Goal: Register for event/course: Sign up to attend an event or enroll in a course

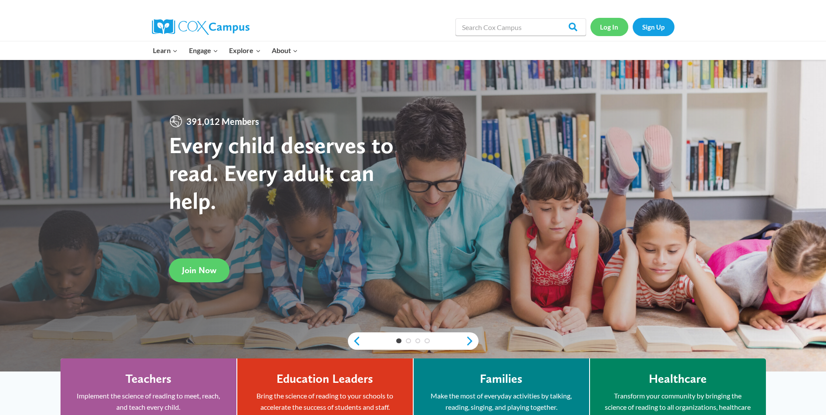
click at [609, 23] on link "Log In" at bounding box center [609, 27] width 38 height 18
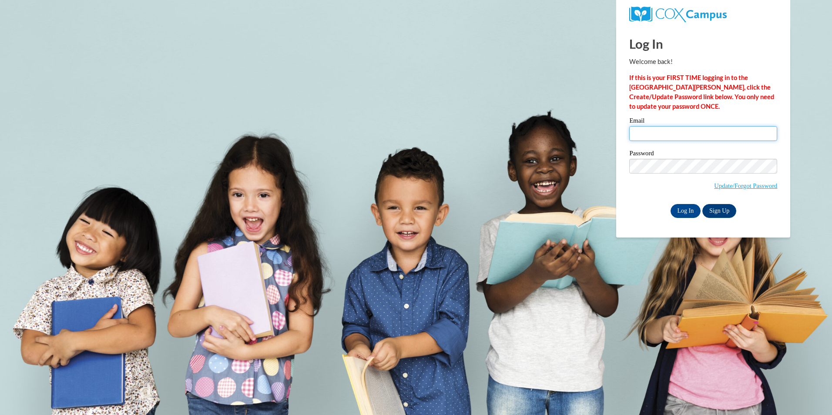
click at [668, 135] on input "Email" at bounding box center [703, 133] width 148 height 15
type input "vlbresslerr@gmail.com"
click at [689, 206] on input "Log In" at bounding box center [686, 211] width 30 height 14
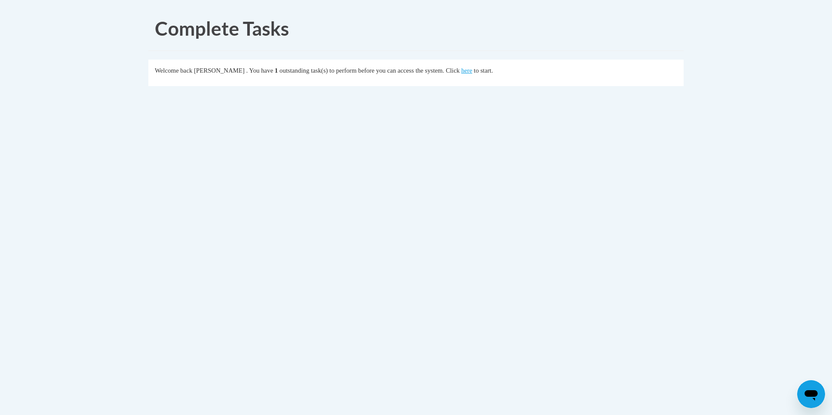
click at [487, 77] on fieldset "Welcome back [PERSON_NAME] . You have 1 outstanding task(s) to perform before y…" at bounding box center [415, 73] width 535 height 27
click at [472, 74] on link "here" at bounding box center [466, 70] width 11 height 7
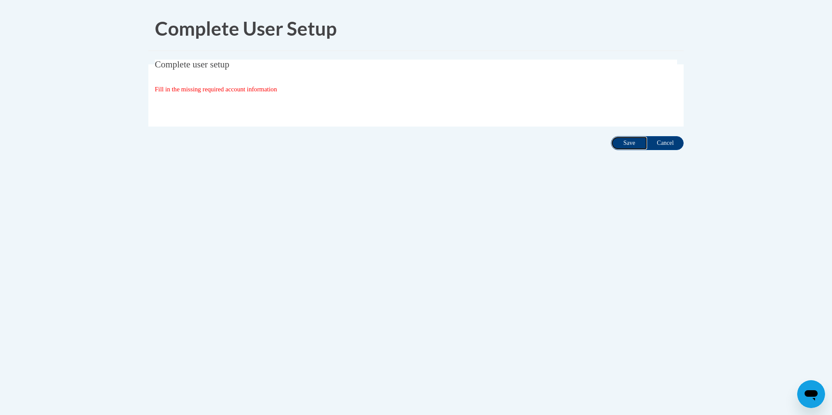
click at [628, 139] on input "Save" at bounding box center [629, 143] width 37 height 14
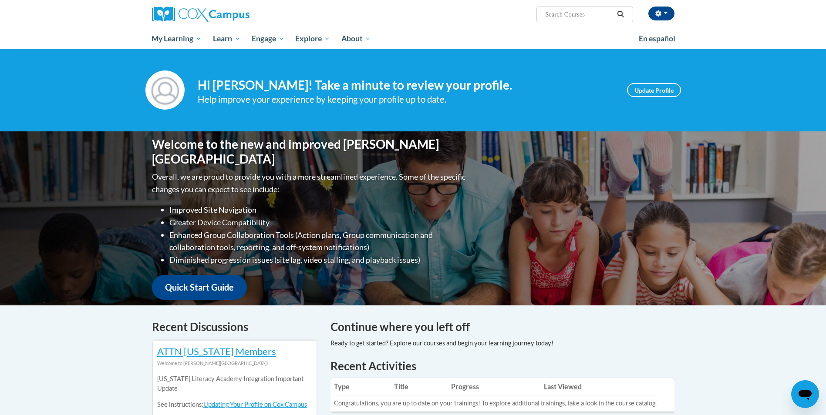
click at [592, 15] on input "Search..." at bounding box center [579, 14] width 70 height 10
type input "early lieracy"
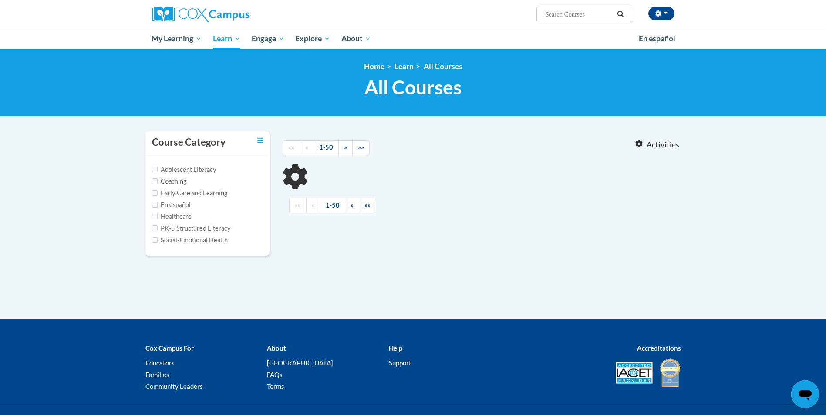
click at [567, 12] on input "Search..." at bounding box center [579, 14] width 70 height 10
type input "early literacy"
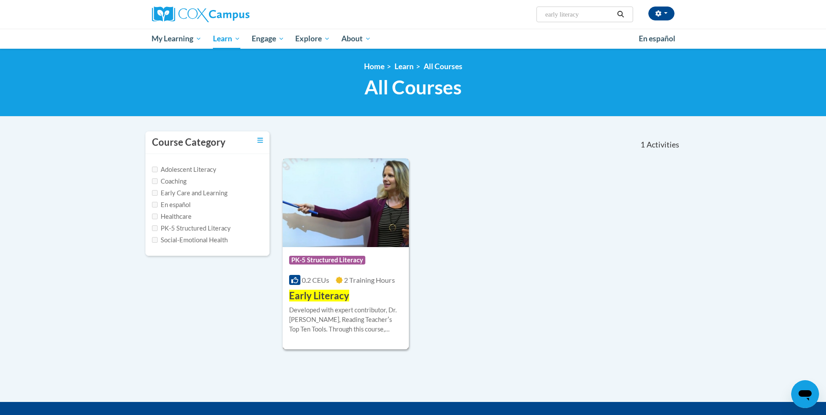
click at [337, 262] on span "PK-5 Structured Literacy" at bounding box center [327, 260] width 76 height 9
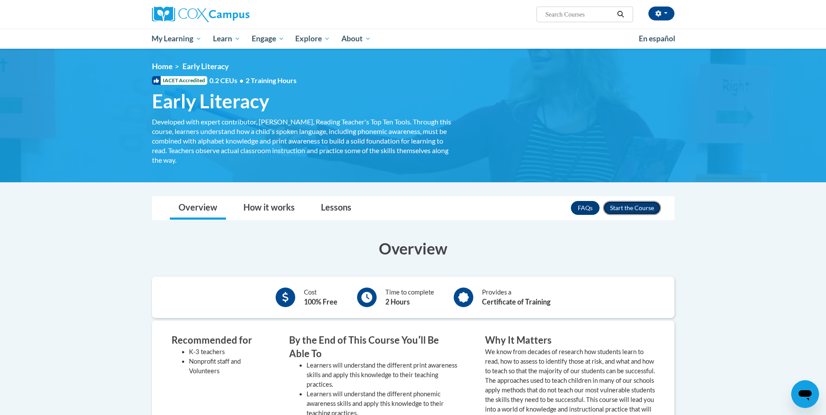
click at [648, 206] on button "Enroll" at bounding box center [632, 208] width 58 height 14
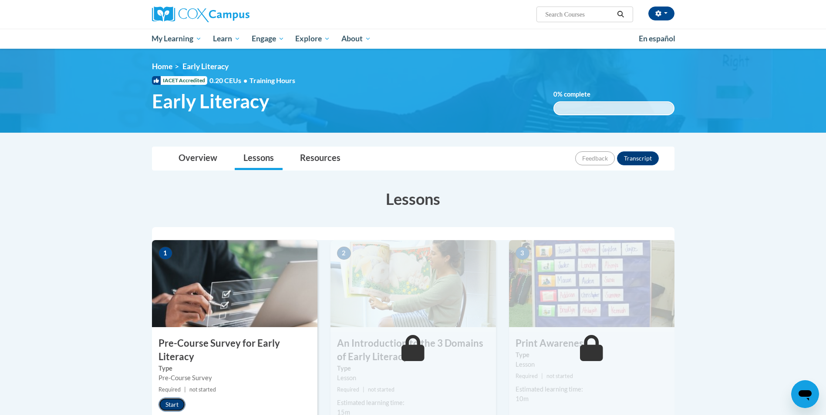
click at [170, 404] on button "Start" at bounding box center [171, 405] width 27 height 14
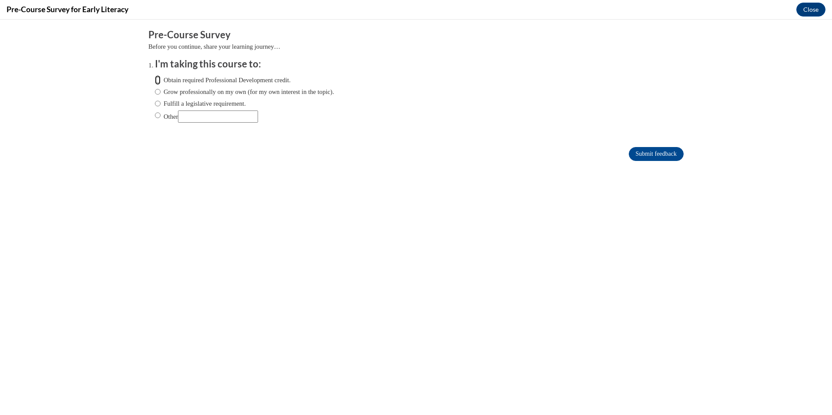
click at [155, 77] on input "Obtain required Professional Development credit." at bounding box center [158, 80] width 6 height 10
radio input "true"
click at [656, 151] on input "Submit feedback" at bounding box center [656, 154] width 55 height 14
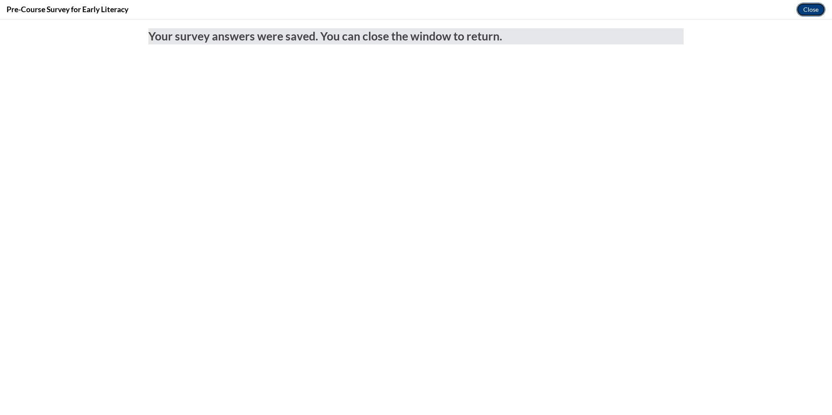
click at [803, 11] on button "Close" at bounding box center [810, 10] width 29 height 14
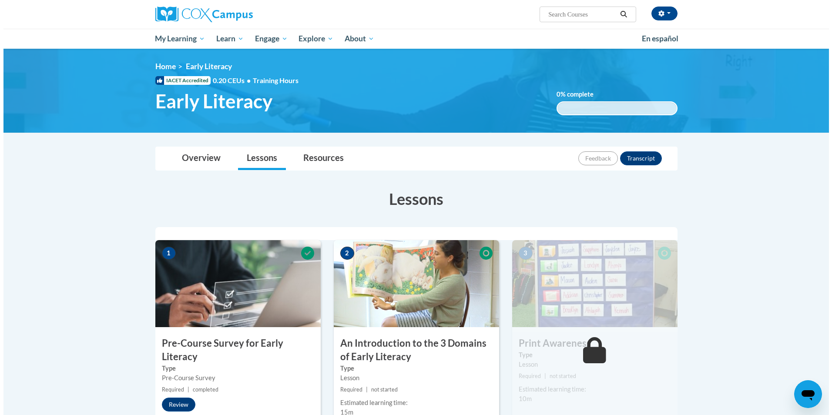
scroll to position [87, 0]
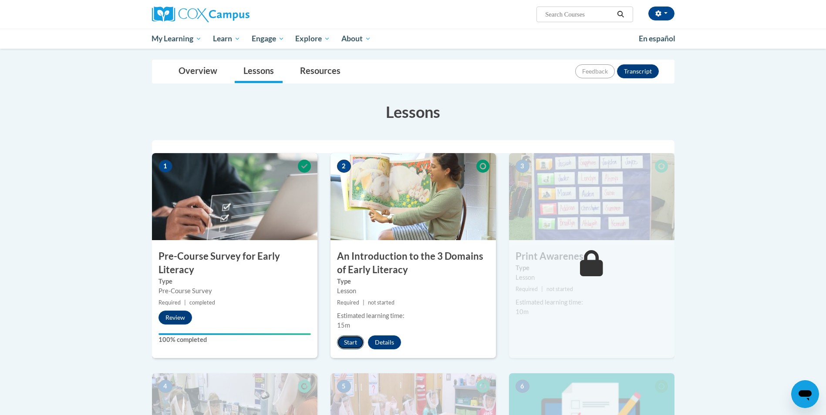
click at [349, 342] on button "Start" at bounding box center [350, 343] width 27 height 14
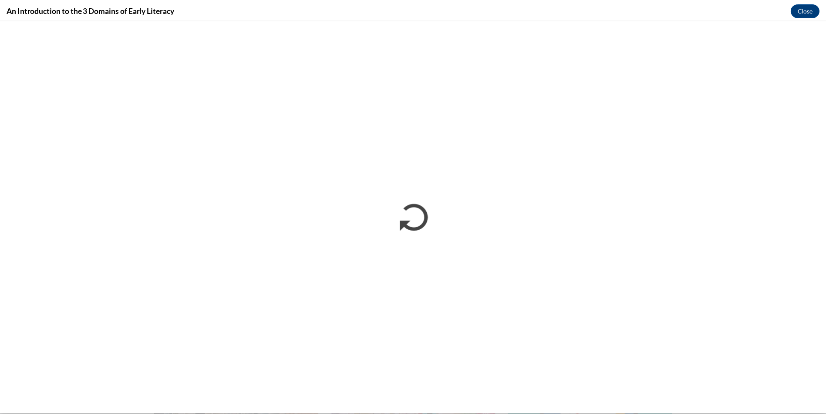
scroll to position [0, 0]
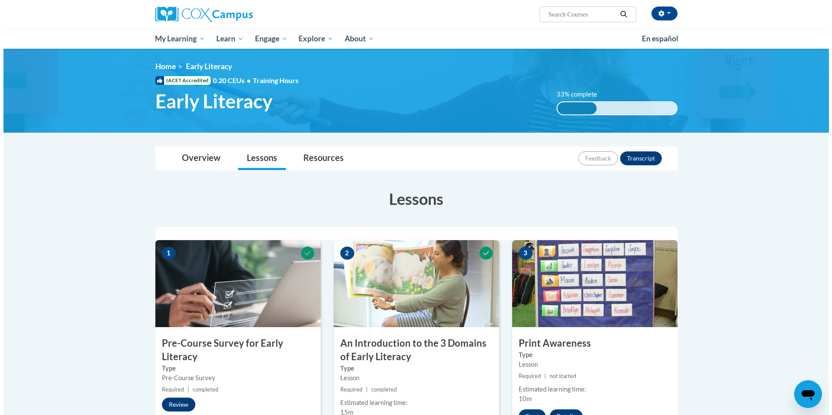
scroll to position [174, 0]
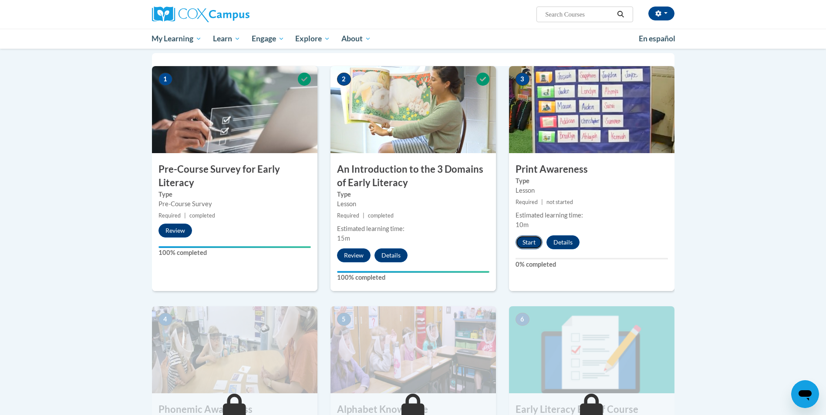
click at [526, 244] on button "Start" at bounding box center [528, 242] width 27 height 14
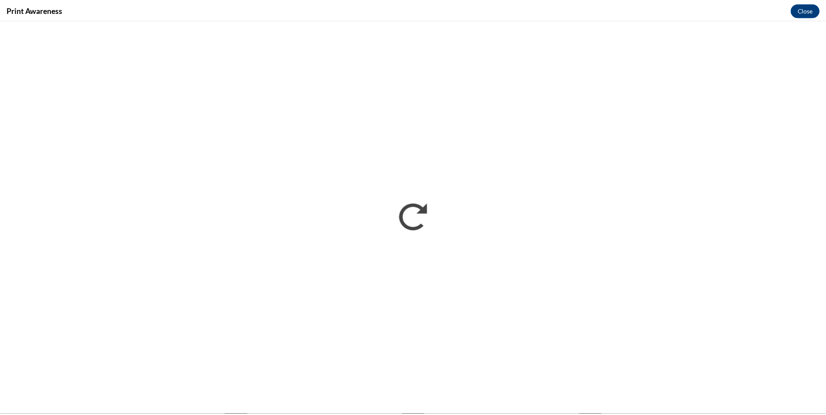
scroll to position [0, 0]
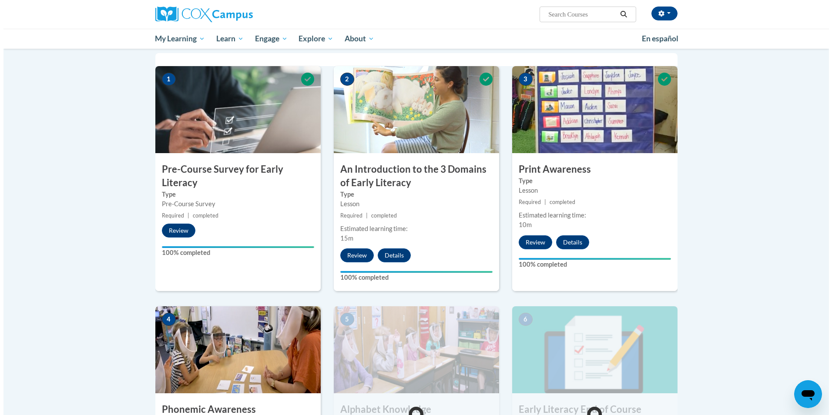
scroll to position [261, 0]
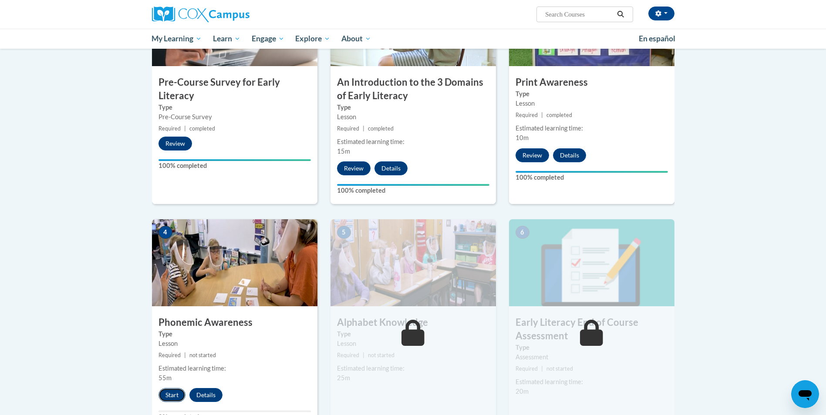
click at [171, 394] on button "Start" at bounding box center [171, 395] width 27 height 14
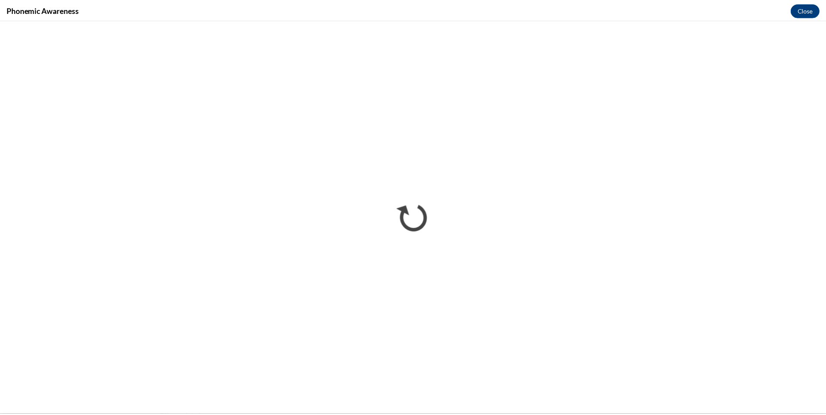
scroll to position [0, 0]
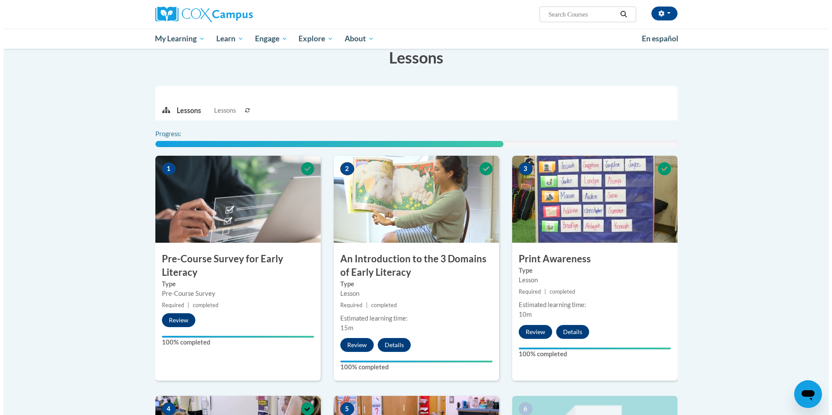
scroll to position [359, 0]
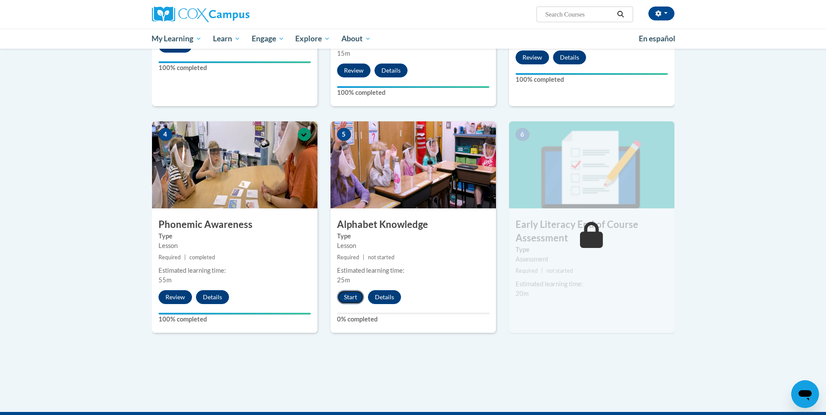
click at [348, 297] on button "Start" at bounding box center [350, 297] width 27 height 14
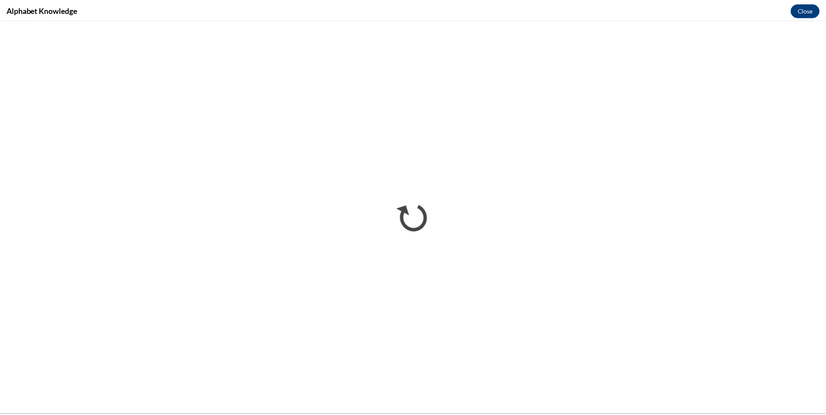
scroll to position [0, 0]
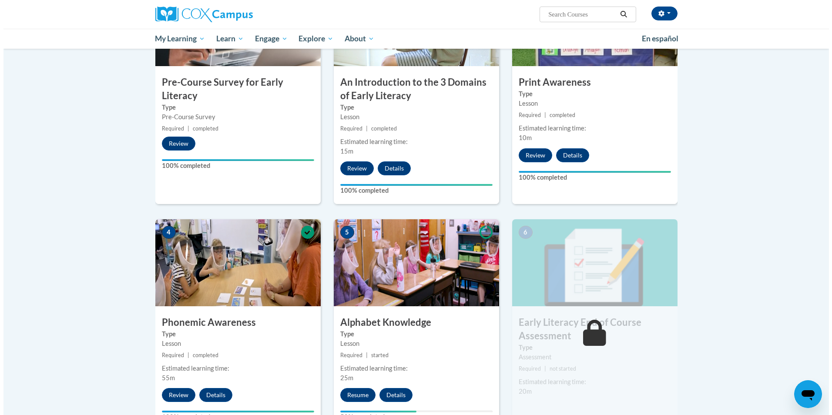
scroll to position [348, 0]
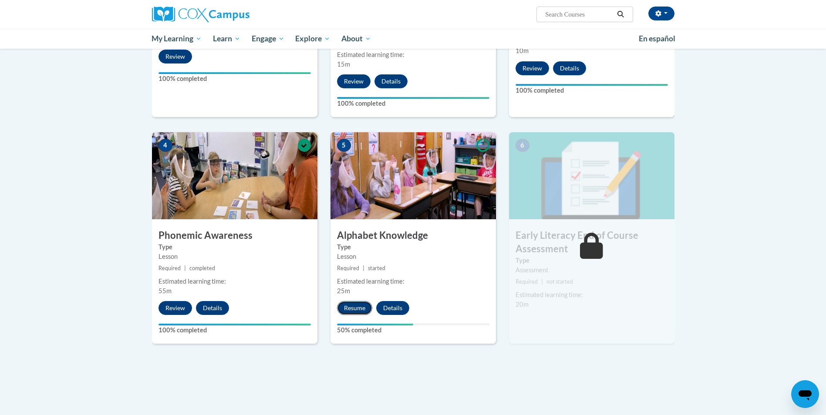
click at [357, 305] on button "Resume" at bounding box center [354, 308] width 35 height 14
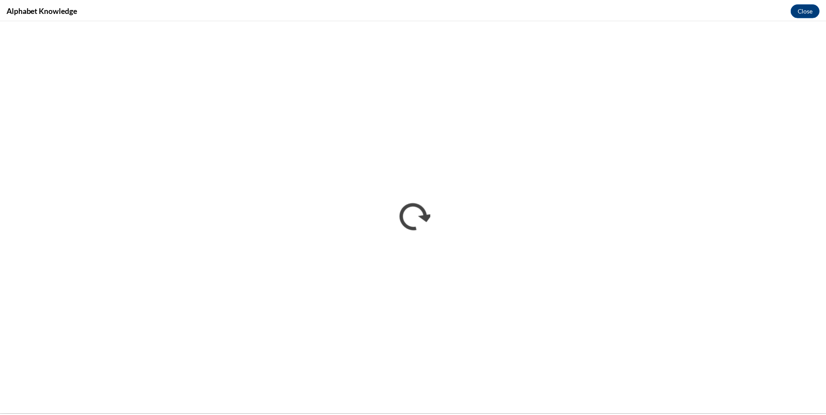
scroll to position [0, 0]
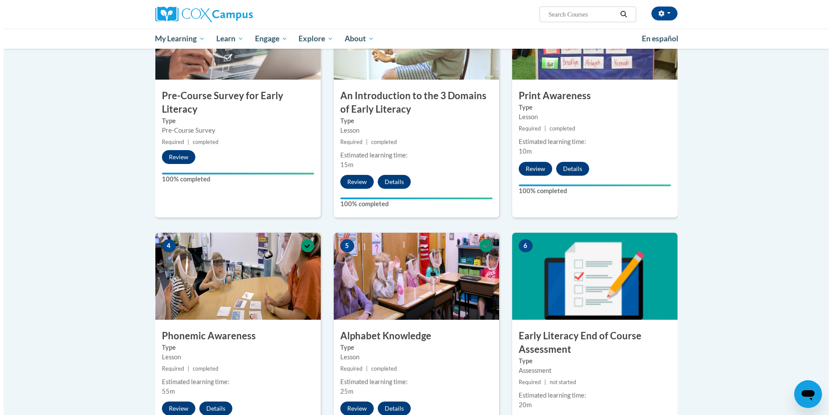
scroll to position [335, 0]
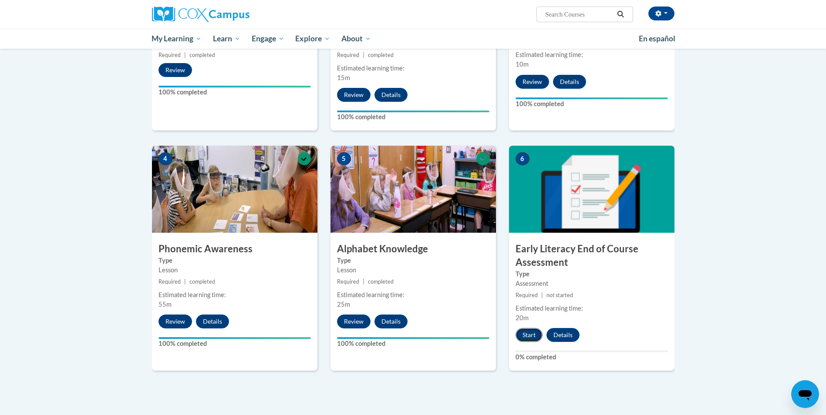
click at [531, 331] on button "Start" at bounding box center [528, 335] width 27 height 14
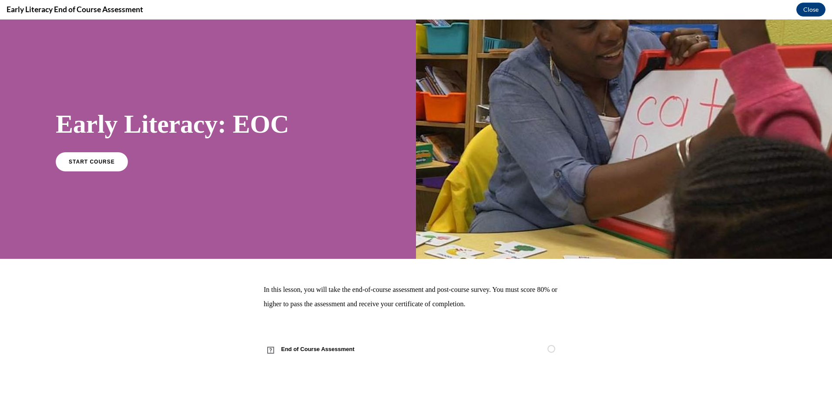
scroll to position [0, 0]
click at [104, 161] on span "START COURSE" at bounding box center [91, 161] width 48 height 7
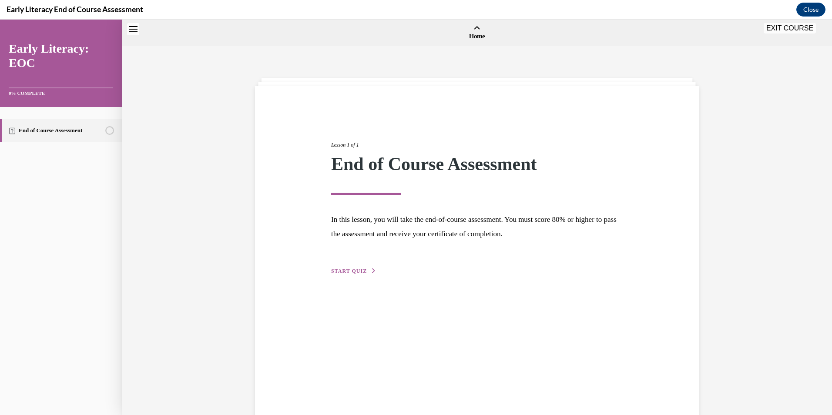
scroll to position [27, 0]
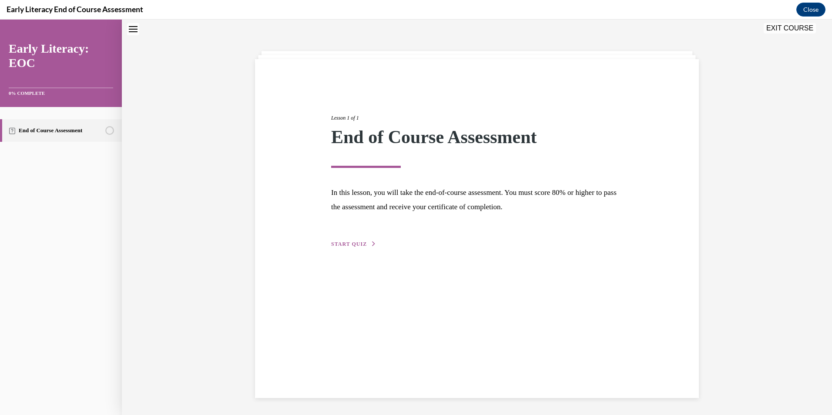
click at [328, 239] on div "Lesson 1 of 1 End of Course Assessment In this lesson, you will take the end-of…" at bounding box center [477, 171] width 305 height 155
click at [331, 241] on span "START QUIZ" at bounding box center [349, 244] width 36 height 6
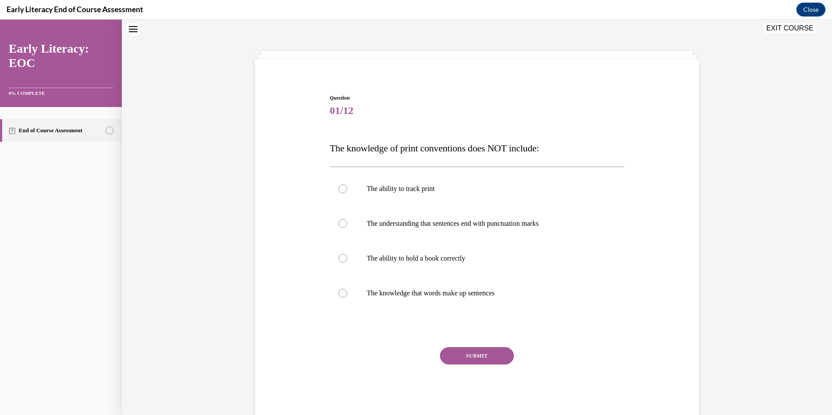
scroll to position [27, 0]
click at [431, 261] on p "The ability to hold a book correctly" at bounding box center [485, 259] width 236 height 9
click at [466, 356] on button "SUBMIT" at bounding box center [477, 356] width 74 height 17
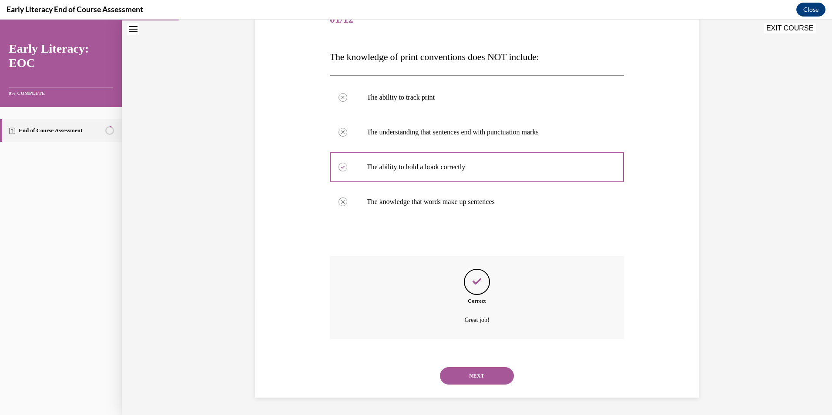
click at [469, 376] on button "NEXT" at bounding box center [477, 375] width 74 height 17
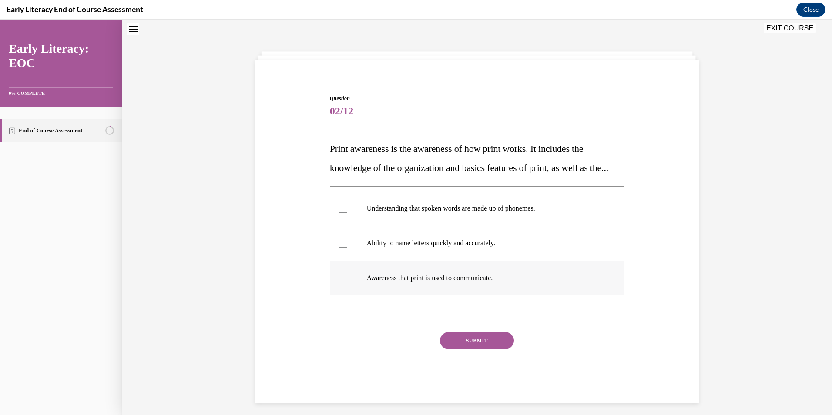
click at [450, 291] on div at bounding box center [477, 278] width 295 height 35
click at [473, 370] on div "SUBMIT NEXT" at bounding box center [477, 367] width 295 height 71
click at [474, 349] on button "SUBMIT" at bounding box center [477, 340] width 74 height 17
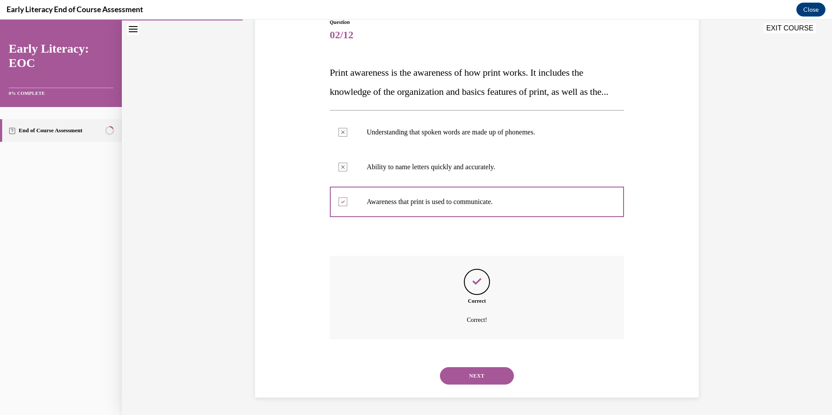
click at [474, 376] on button "NEXT" at bounding box center [477, 375] width 74 height 17
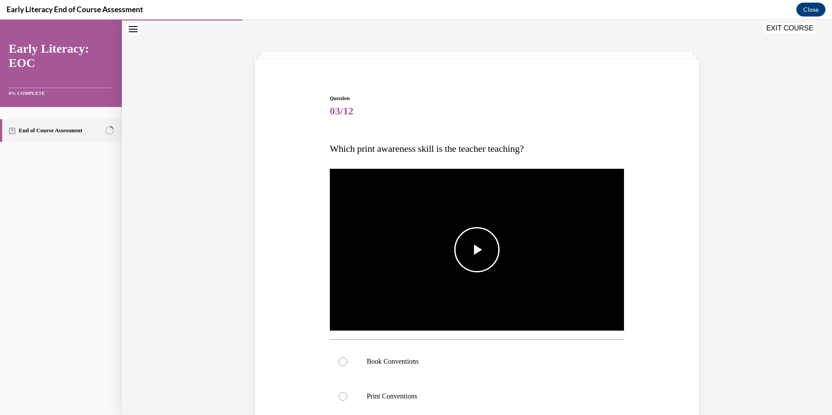
click at [477, 250] on span "Video player" at bounding box center [477, 250] width 0 height 0
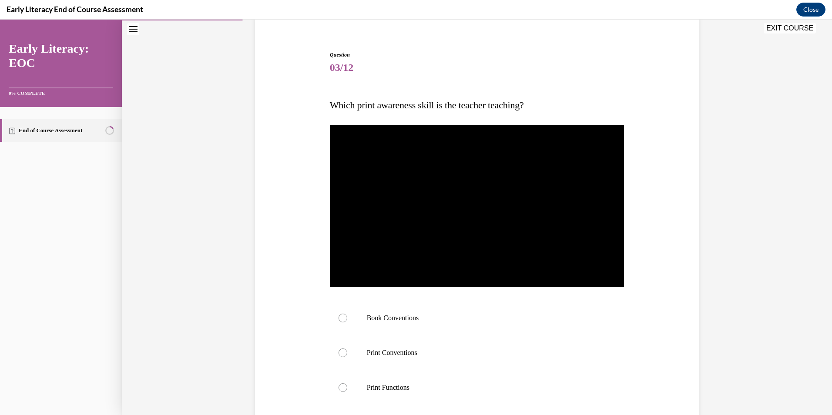
scroll to position [114, 0]
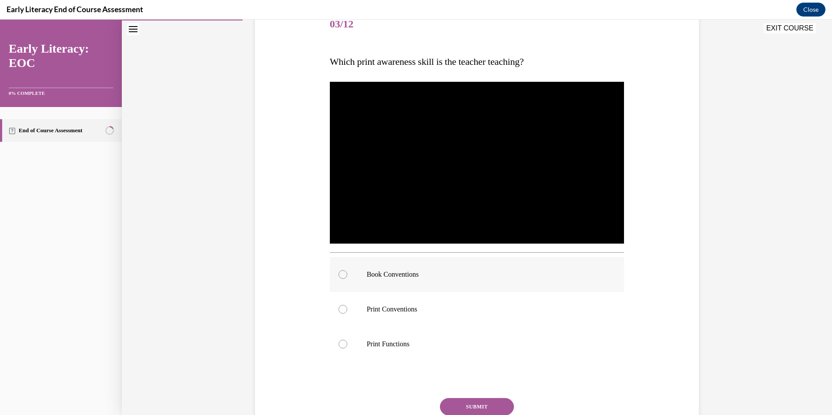
click at [410, 277] on p "Book Conventions" at bounding box center [485, 274] width 236 height 9
click at [468, 407] on button "SUBMIT" at bounding box center [477, 406] width 74 height 17
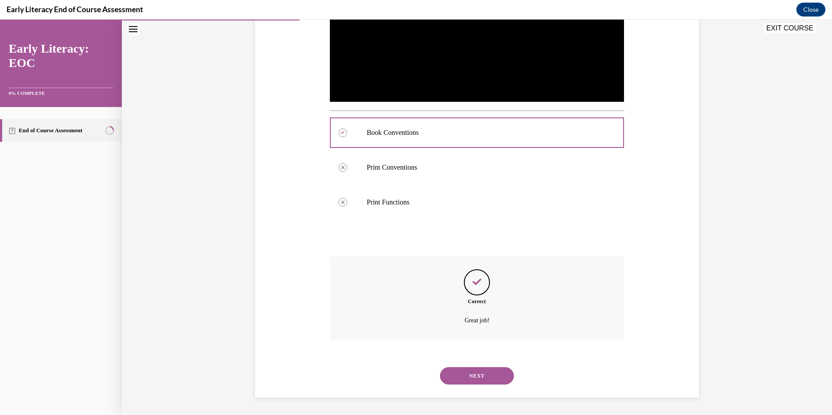
click at [478, 375] on button "NEXT" at bounding box center [477, 375] width 74 height 17
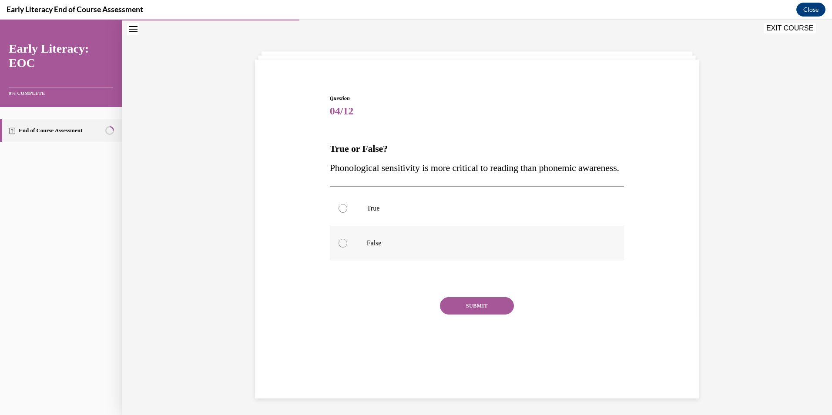
click at [379, 248] on p "False" at bounding box center [485, 243] width 236 height 9
click at [457, 315] on button "SUBMIT" at bounding box center [477, 305] width 74 height 17
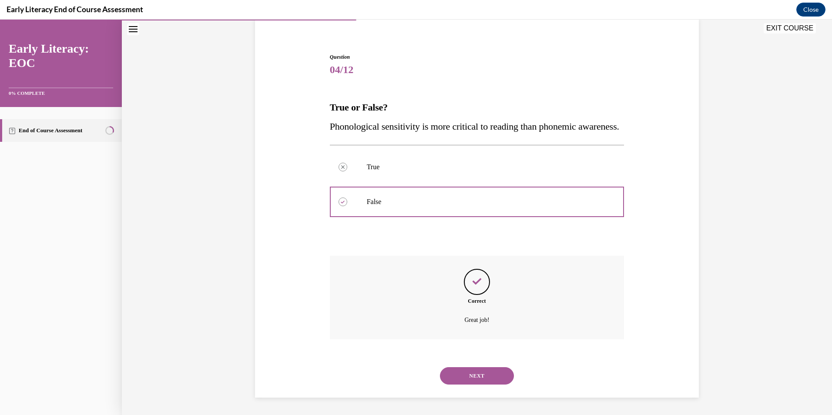
click at [477, 371] on button "NEXT" at bounding box center [477, 375] width 74 height 17
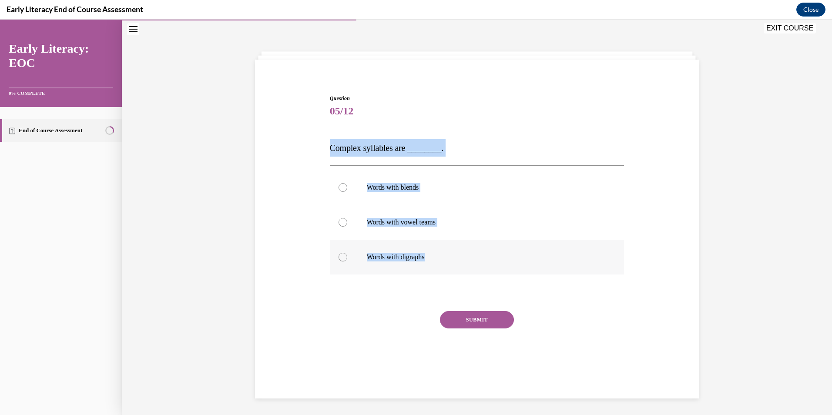
drag, startPoint x: 322, startPoint y: 145, endPoint x: 440, endPoint y: 260, distance: 164.0
click at [440, 260] on div "Question 05/12 Complex syllables are ________. Words with blends Words with vow…" at bounding box center [477, 225] width 448 height 314
copy div "Complex syllables are ________. Words with blends Words with vowel teams Words …"
click at [388, 188] on p "Words with blends" at bounding box center [485, 187] width 236 height 9
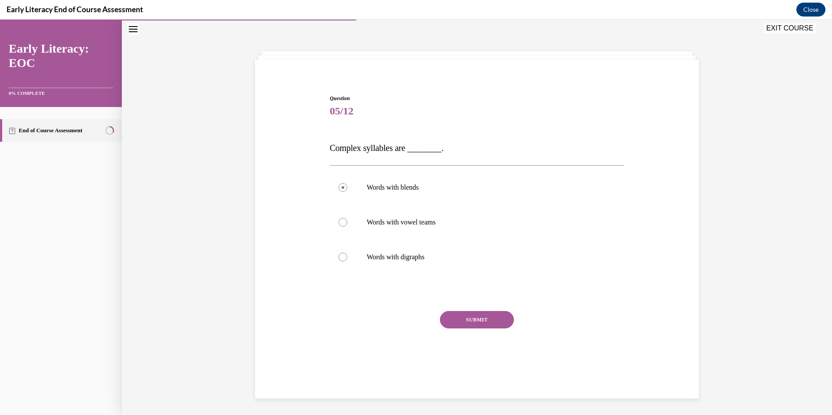
click at [477, 314] on button "SUBMIT" at bounding box center [477, 319] width 74 height 17
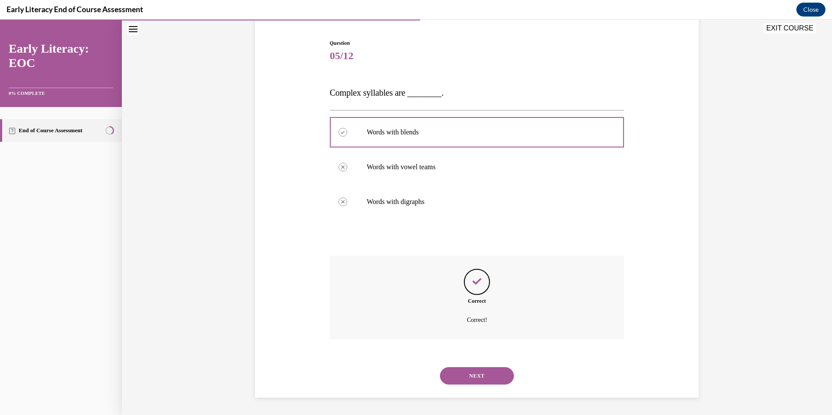
click at [467, 380] on button "NEXT" at bounding box center [477, 375] width 74 height 17
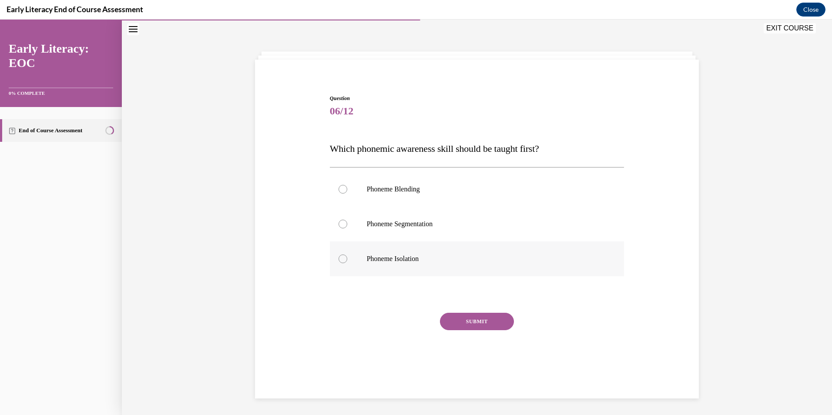
click at [410, 260] on p "Phoneme Isolation" at bounding box center [485, 259] width 236 height 9
click at [470, 320] on button "SUBMIT" at bounding box center [477, 321] width 74 height 17
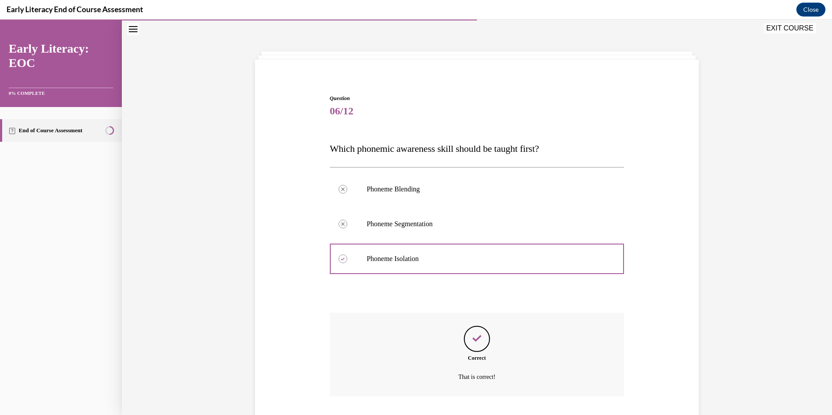
scroll to position [84, 0]
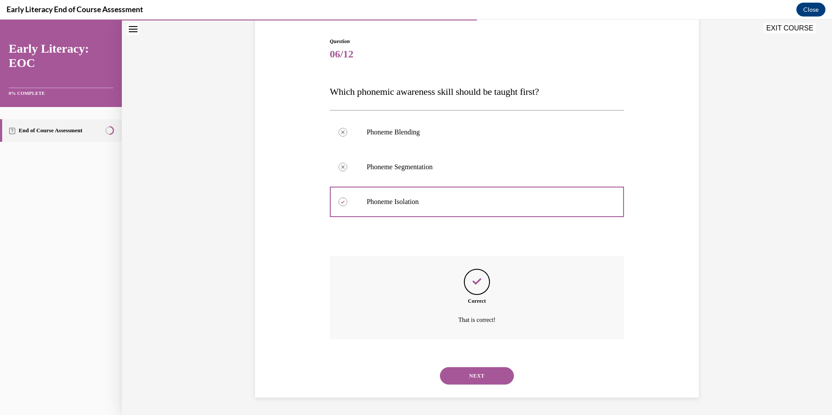
click at [461, 384] on button "NEXT" at bounding box center [477, 375] width 74 height 17
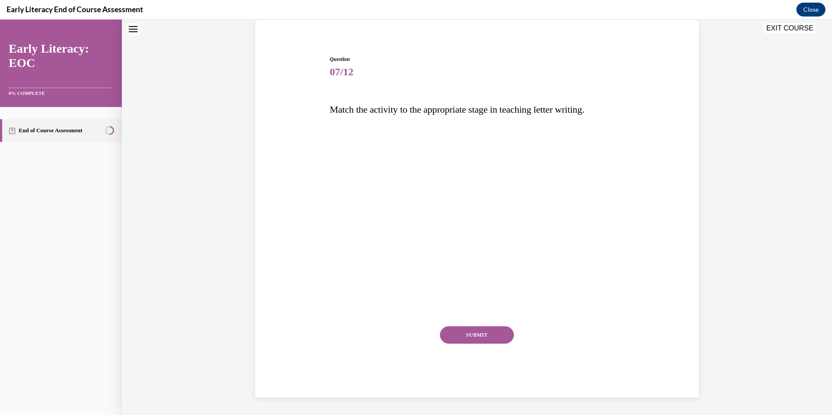
scroll to position [27, 0]
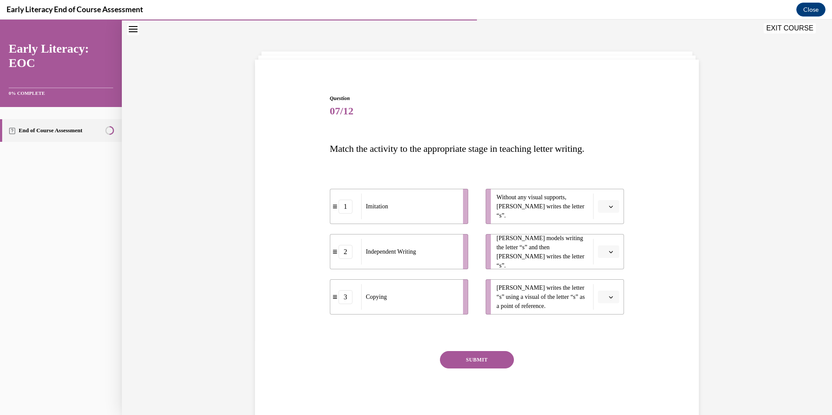
click at [405, 306] on div "Copying" at bounding box center [409, 297] width 96 height 26
click at [608, 253] on span "button" at bounding box center [611, 252] width 6 height 6
click at [604, 320] on span "3" at bounding box center [602, 323] width 3 height 7
click at [604, 298] on button "button" at bounding box center [608, 297] width 21 height 13
click at [602, 331] on span "1" at bounding box center [602, 333] width 3 height 7
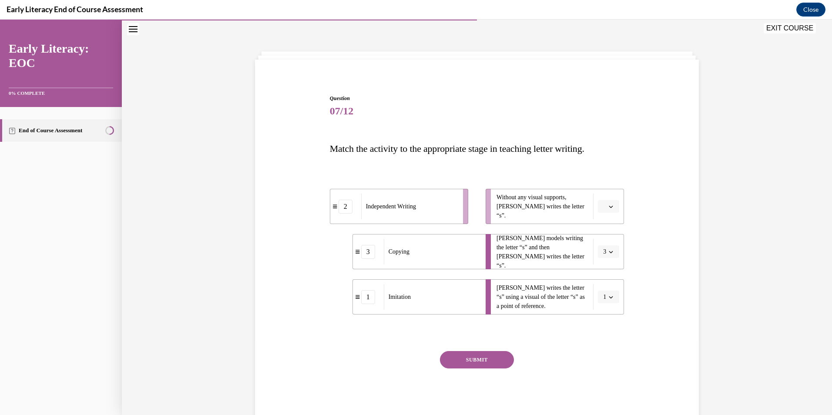
click at [611, 209] on button "button" at bounding box center [608, 206] width 21 height 13
click at [608, 257] on div "2" at bounding box center [605, 260] width 22 height 17
click at [479, 362] on button "SUBMIT" at bounding box center [477, 359] width 74 height 17
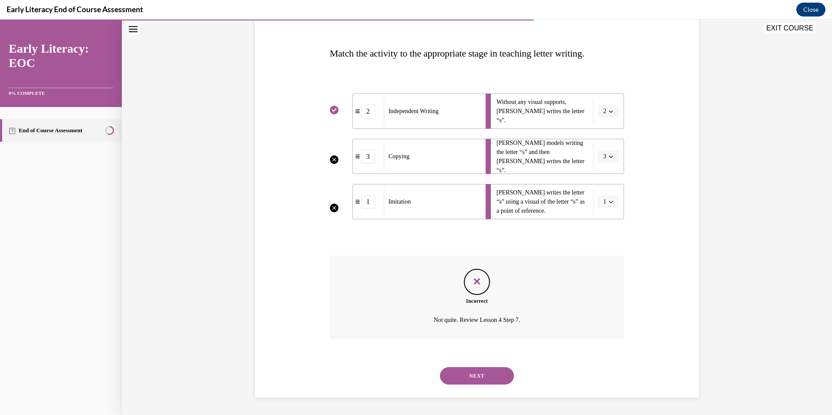
click at [476, 382] on button "NEXT" at bounding box center [477, 375] width 74 height 17
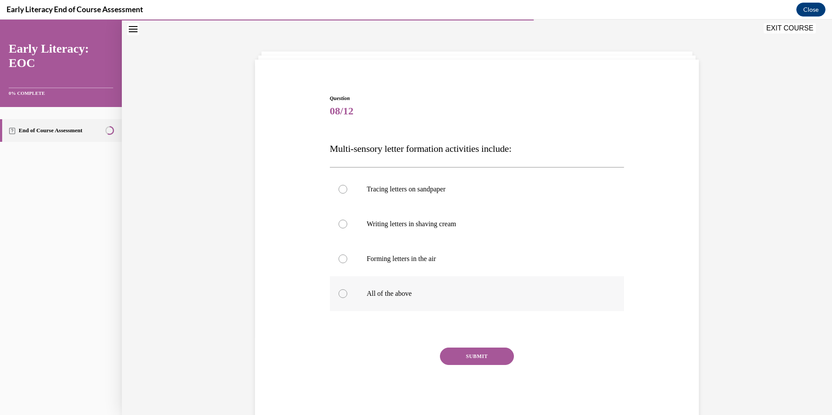
click at [408, 289] on div at bounding box center [477, 293] width 295 height 35
click at [465, 356] on button "SUBMIT" at bounding box center [477, 356] width 74 height 17
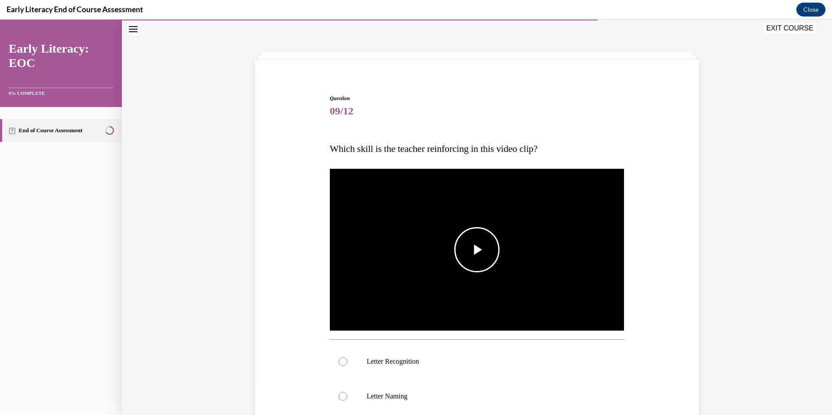
click at [477, 250] on span "Video player" at bounding box center [477, 250] width 0 height 0
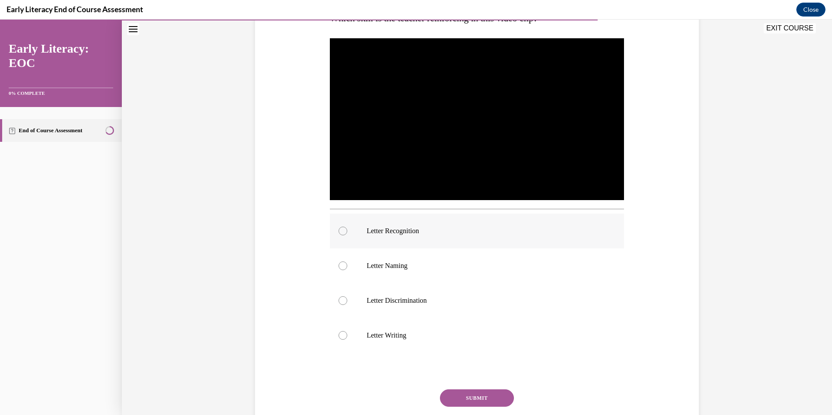
click at [389, 234] on p "Letter Recognition" at bounding box center [485, 231] width 236 height 9
click at [458, 398] on button "SUBMIT" at bounding box center [477, 397] width 74 height 17
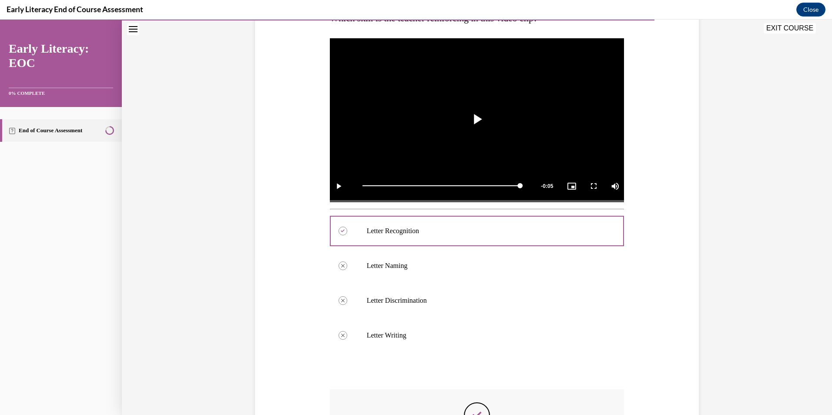
scroll to position [290, 0]
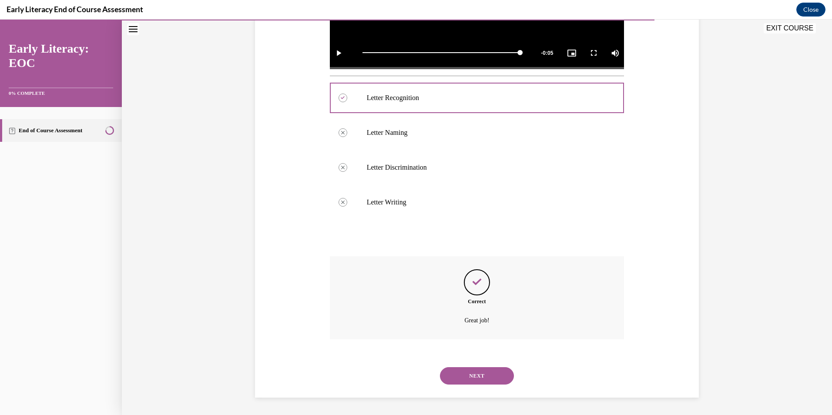
click at [480, 378] on button "NEXT" at bounding box center [477, 375] width 74 height 17
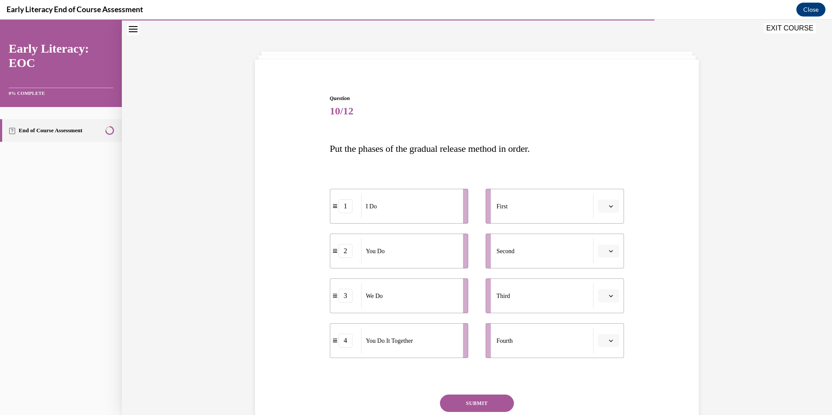
click at [609, 207] on icon "button" at bounding box center [611, 206] width 4 height 4
click at [604, 243] on span "1" at bounding box center [602, 243] width 3 height 7
click at [611, 295] on span "button" at bounding box center [611, 296] width 6 height 6
click at [609, 343] on div "2" at bounding box center [605, 350] width 22 height 17
click at [609, 343] on span "button" at bounding box center [611, 341] width 6 height 6
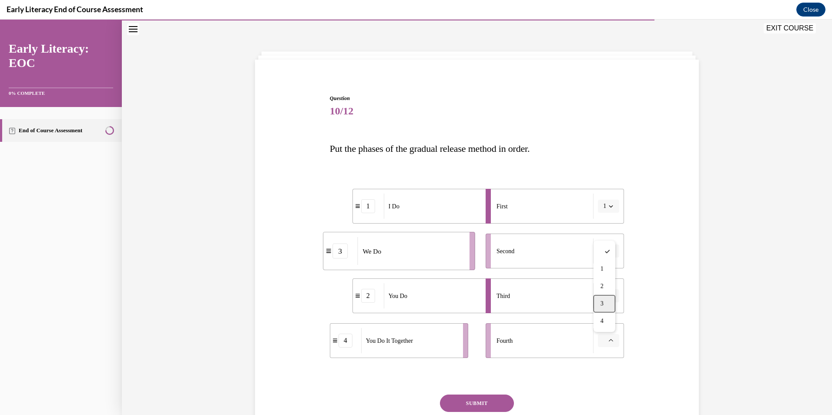
click at [608, 306] on div "3" at bounding box center [605, 303] width 22 height 17
click at [609, 298] on span "button" at bounding box center [611, 296] width 6 height 6
click at [609, 251] on icon "button" at bounding box center [611, 251] width 4 height 4
click at [604, 304] on span "2" at bounding box center [602, 305] width 3 height 7
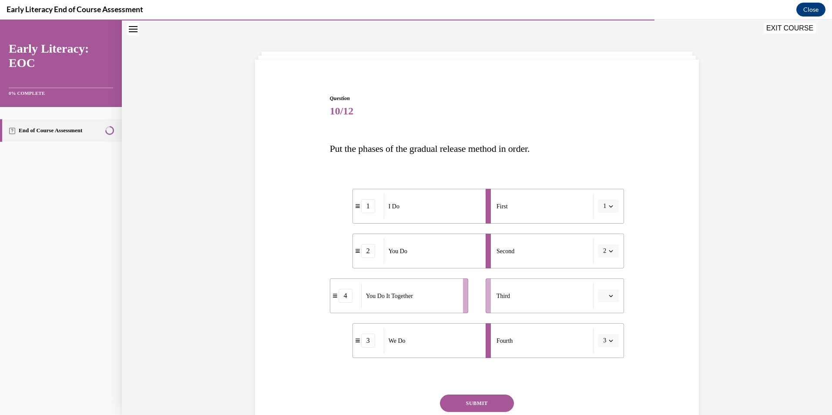
click at [613, 344] on button "3" at bounding box center [608, 340] width 21 height 13
click at [608, 326] on div "4" at bounding box center [603, 320] width 22 height 17
click at [455, 303] on li "3 We Do" at bounding box center [399, 296] width 138 height 35
drag, startPoint x: 455, startPoint y: 303, endPoint x: 489, endPoint y: 259, distance: 56.2
click at [489, 259] on li "3 We Do" at bounding box center [433, 251] width 138 height 35
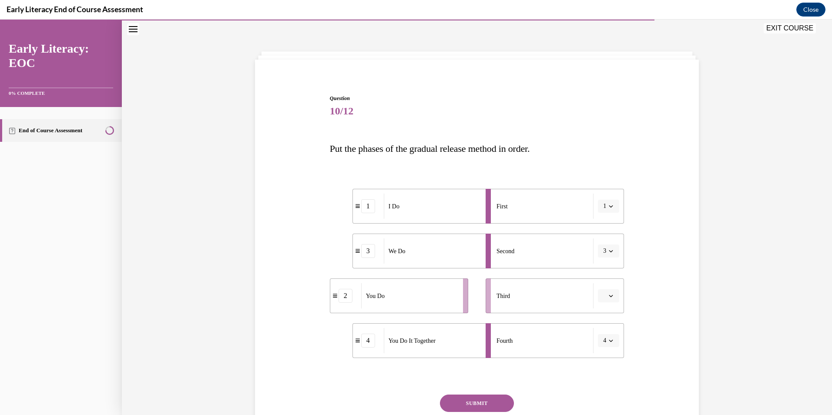
click at [609, 340] on icon "button" at bounding box center [611, 341] width 4 height 4
click at [607, 300] on div "3" at bounding box center [603, 303] width 22 height 17
click at [609, 250] on icon "button" at bounding box center [611, 251] width 4 height 4
click at [564, 345] on div "Fourth" at bounding box center [545, 340] width 97 height 25
click at [610, 341] on icon "button" at bounding box center [611, 341] width 4 height 4
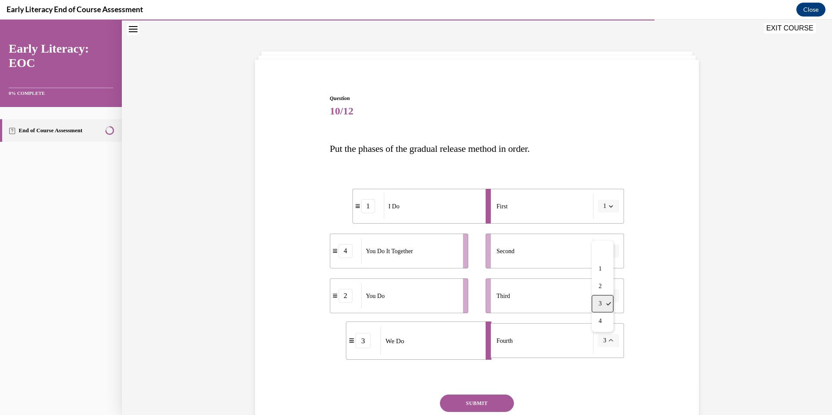
click at [605, 307] on div "3" at bounding box center [603, 303] width 22 height 17
click at [630, 319] on div "Question 10/12 Put the phases of the gradual release method in order. 1 I Do 4 …" at bounding box center [477, 267] width 448 height 398
click at [603, 252] on span "Please select an option" at bounding box center [604, 251] width 3 height 9
click at [604, 319] on div "3" at bounding box center [605, 322] width 22 height 17
click at [610, 342] on icon "button" at bounding box center [611, 341] width 4 height 4
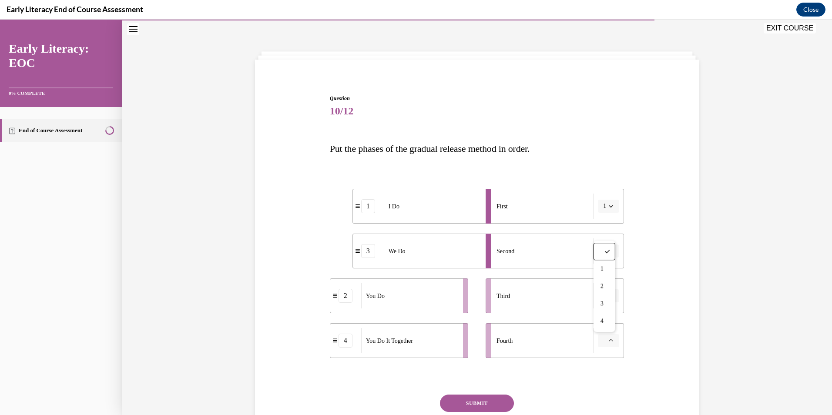
click at [571, 306] on div "Third" at bounding box center [545, 295] width 97 height 25
click at [612, 295] on button "button" at bounding box center [608, 295] width 21 height 13
click at [603, 382] on span "4" at bounding box center [602, 385] width 3 height 7
click at [609, 343] on span "button" at bounding box center [611, 341] width 6 height 6
click at [604, 322] on div "4" at bounding box center [605, 320] width 22 height 17
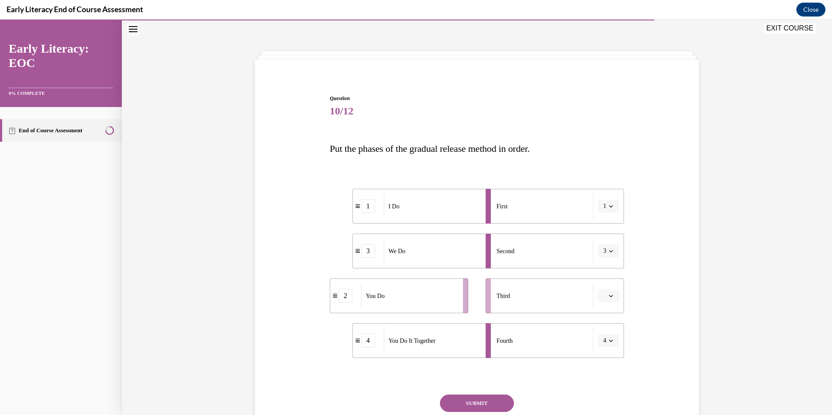
click at [609, 341] on icon "button" at bounding box center [611, 341] width 4 height 2
click at [600, 291] on div "2" at bounding box center [603, 286] width 22 height 17
click at [609, 297] on icon "button" at bounding box center [611, 296] width 4 height 4
click at [608, 380] on div "4" at bounding box center [605, 384] width 22 height 17
click at [487, 398] on button "SUBMIT" at bounding box center [477, 403] width 74 height 17
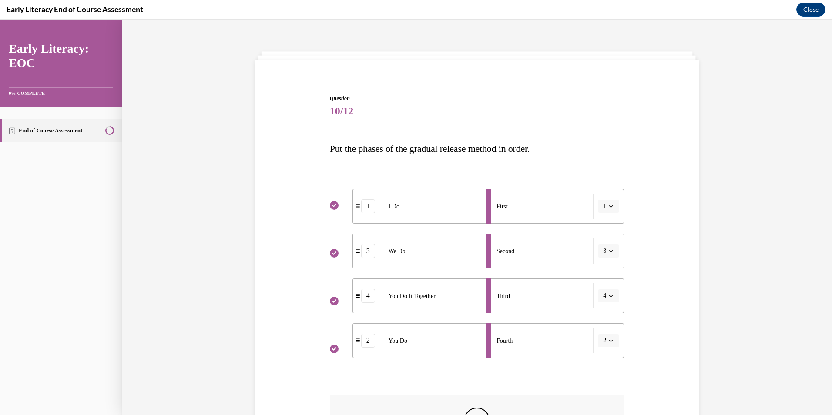
scroll to position [165, 0]
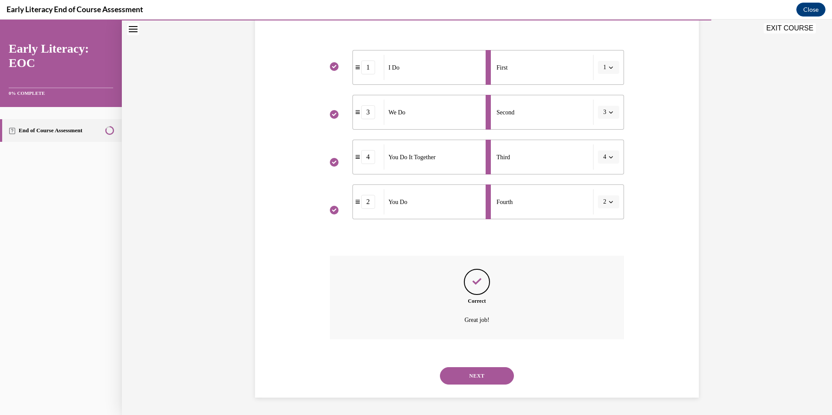
click at [477, 380] on button "NEXT" at bounding box center [477, 375] width 74 height 17
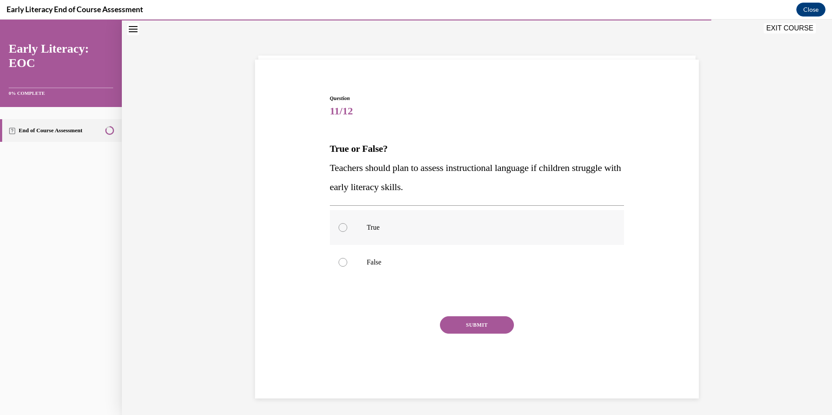
click at [391, 234] on div at bounding box center [477, 227] width 295 height 35
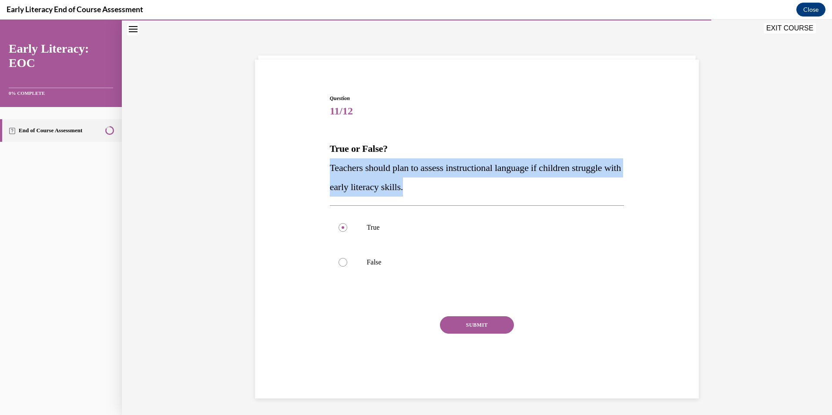
drag, startPoint x: 432, startPoint y: 186, endPoint x: 278, endPoint y: 172, distance: 154.7
click at [278, 172] on div "Question 11/12 True or False? Teachers should plan to assess instructional lang…" at bounding box center [477, 227] width 448 height 319
copy span "Teachers should plan to assess instructional language if children struggle with…"
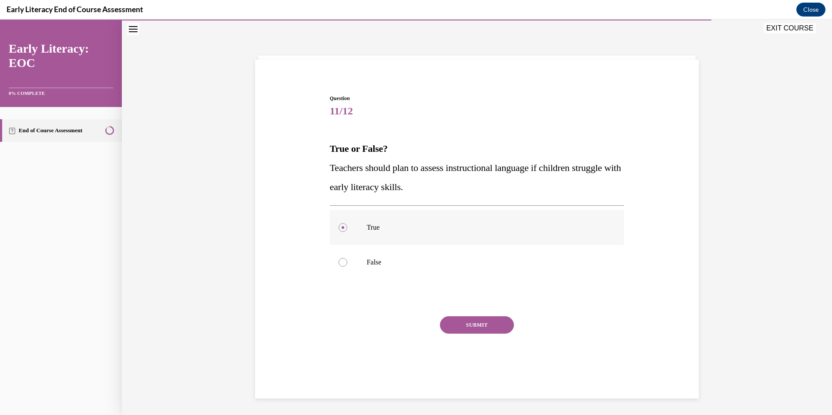
click at [382, 219] on div at bounding box center [477, 227] width 295 height 35
click at [473, 331] on button "SUBMIT" at bounding box center [477, 324] width 74 height 17
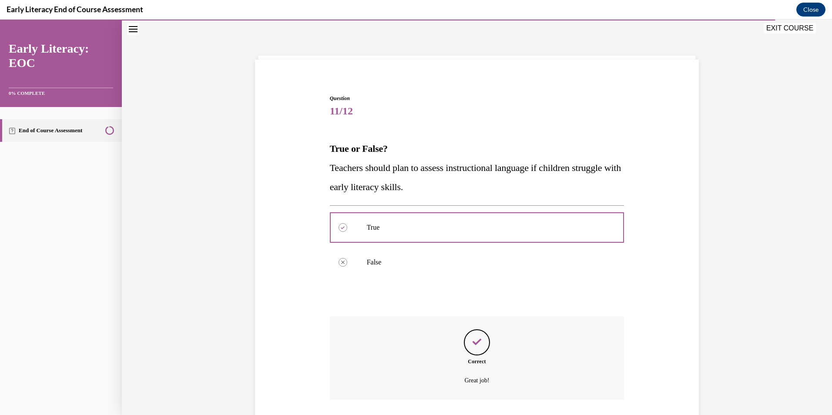
scroll to position [87, 0]
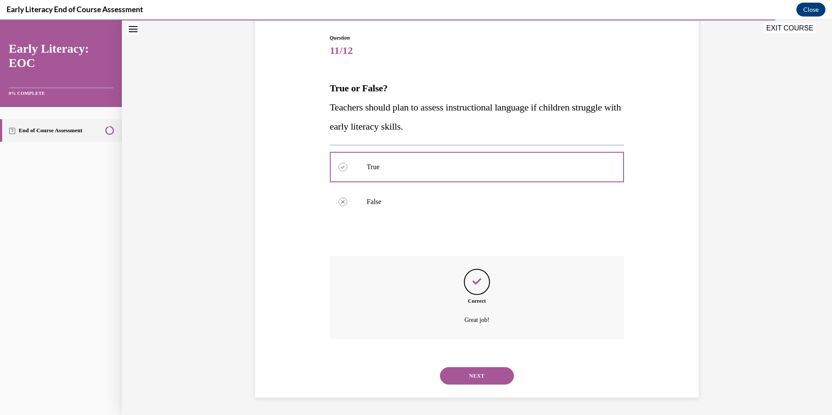
click at [480, 385] on div "NEXT" at bounding box center [477, 376] width 295 height 35
click at [473, 375] on button "NEXT" at bounding box center [477, 375] width 74 height 17
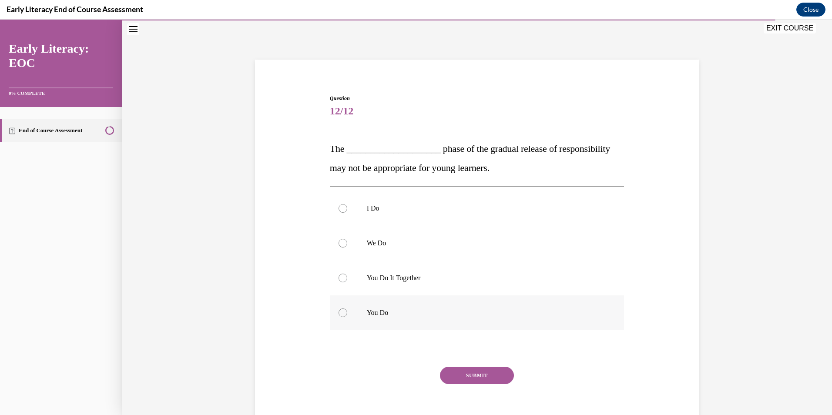
click at [387, 312] on p "You Do" at bounding box center [485, 313] width 236 height 9
click at [467, 374] on button "SUBMIT" at bounding box center [477, 375] width 74 height 17
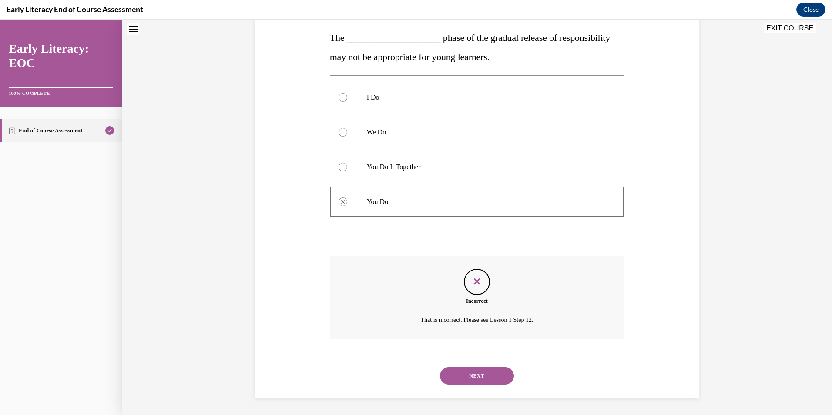
click at [466, 375] on button "NEXT" at bounding box center [477, 375] width 74 height 17
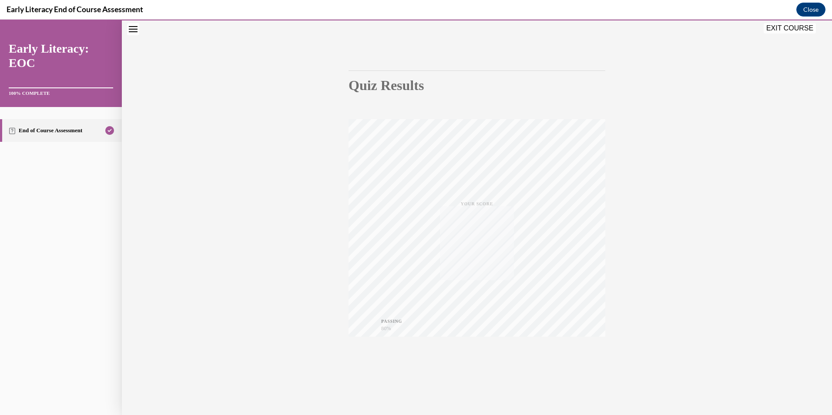
scroll to position [50, 0]
click at [796, 32] on button "EXIT COURSE" at bounding box center [790, 28] width 52 height 10
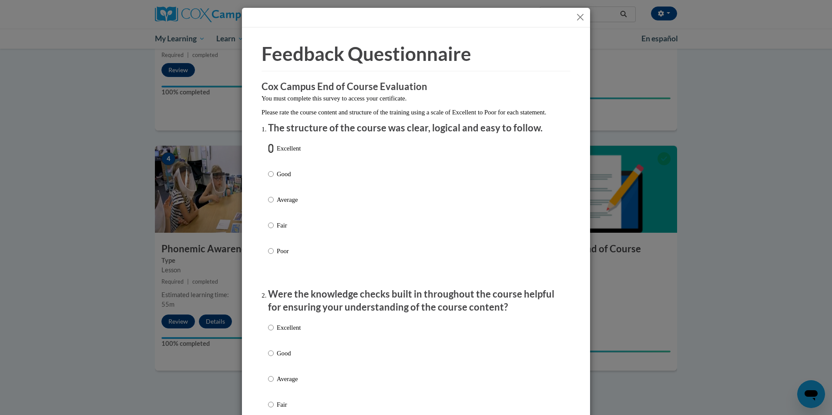
click at [270, 153] on input "Excellent" at bounding box center [271, 149] width 6 height 10
radio input "true"
click at [271, 334] on label "Excellent" at bounding box center [284, 335] width 33 height 24
click at [271, 332] on input "Excellent" at bounding box center [271, 328] width 6 height 10
radio input "true"
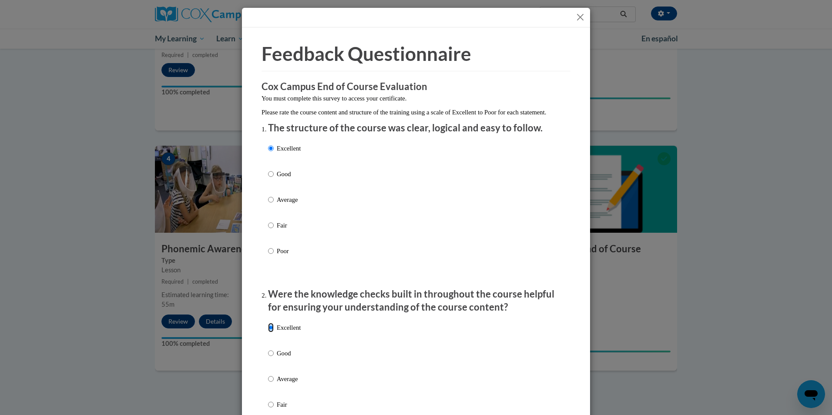
scroll to position [174, 0]
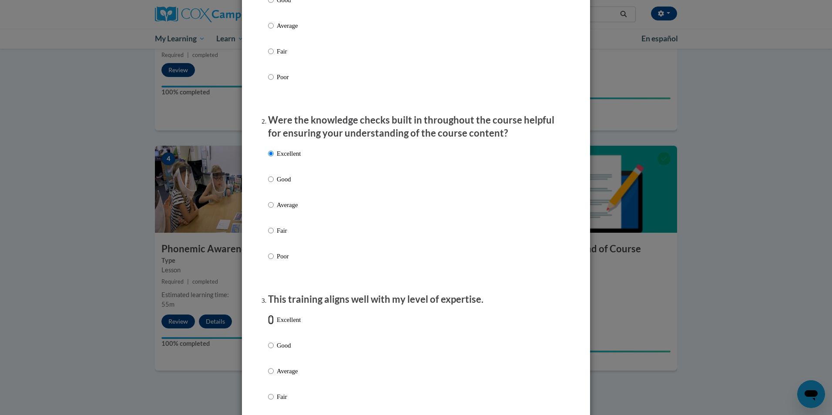
click at [268, 325] on input "Excellent" at bounding box center [271, 320] width 6 height 10
radio input "true"
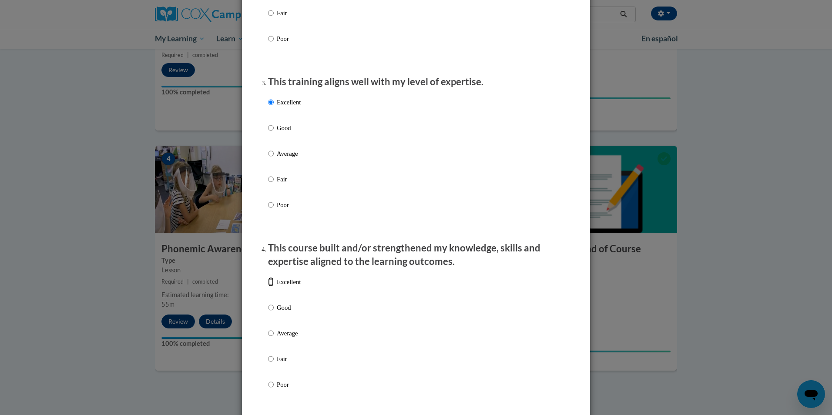
click at [268, 287] on input "Excellent" at bounding box center [271, 282] width 6 height 10
radio input "true"
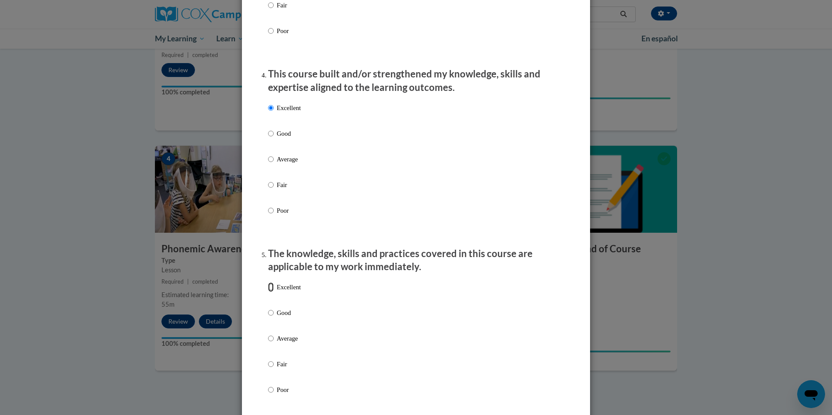
click at [268, 292] on input "Excellent" at bounding box center [271, 287] width 6 height 10
radio input "true"
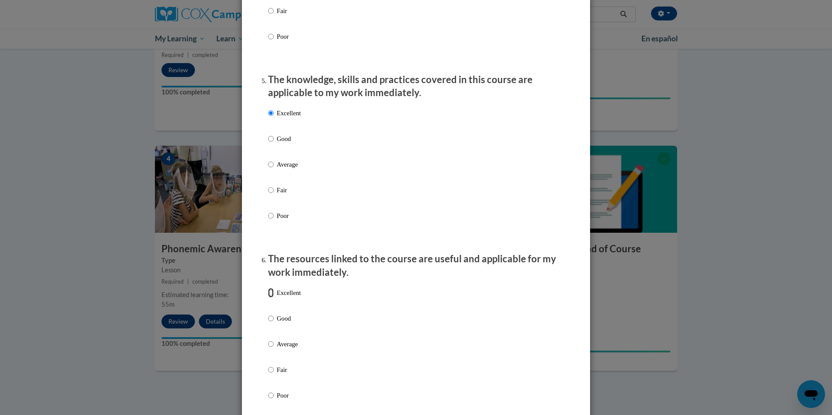
click at [268, 298] on input "Excellent" at bounding box center [271, 293] width 6 height 10
radio input "true"
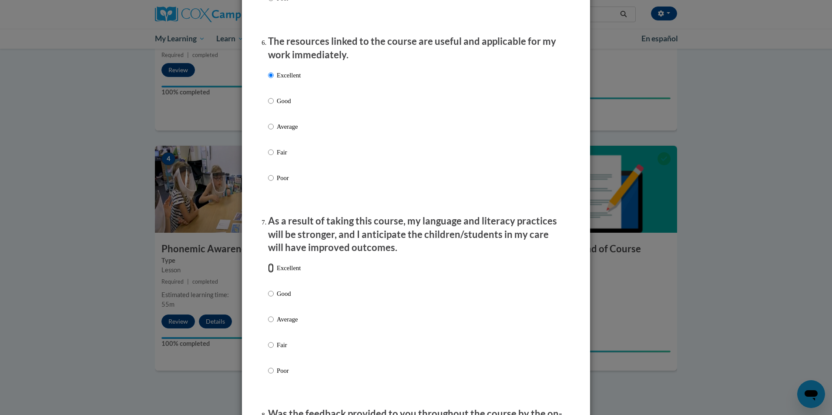
click at [270, 273] on input "Excellent" at bounding box center [271, 268] width 6 height 10
radio input "true"
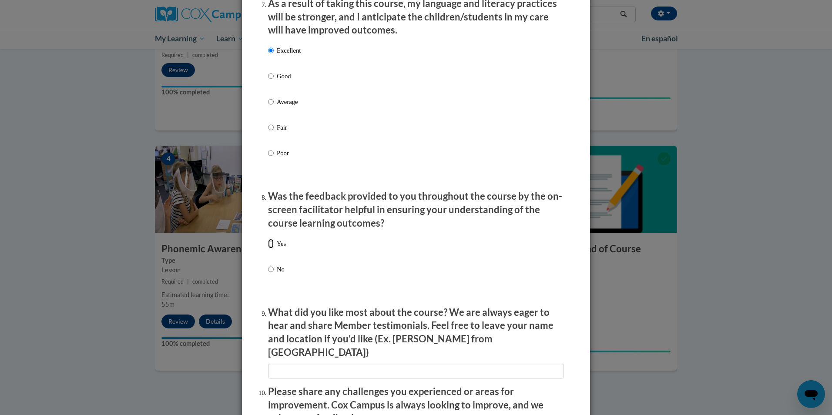
click at [268, 248] on input "Yes" at bounding box center [271, 244] width 6 height 10
radio input "true"
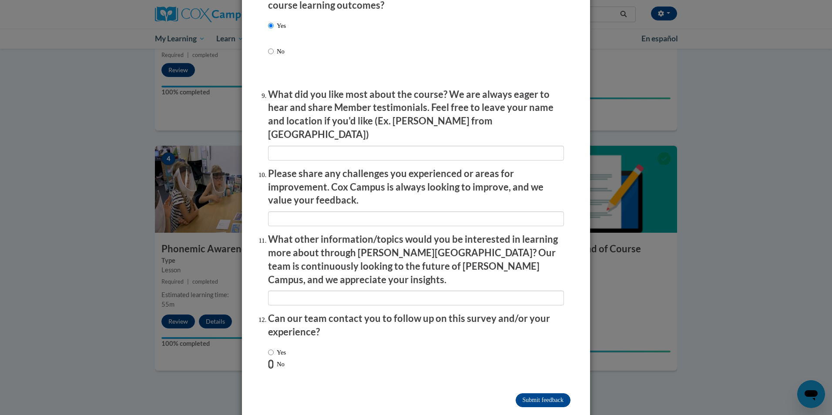
click at [269, 359] on input "No" at bounding box center [271, 364] width 6 height 10
radio input "true"
click at [548, 393] on input "Submit feedback" at bounding box center [543, 400] width 55 height 14
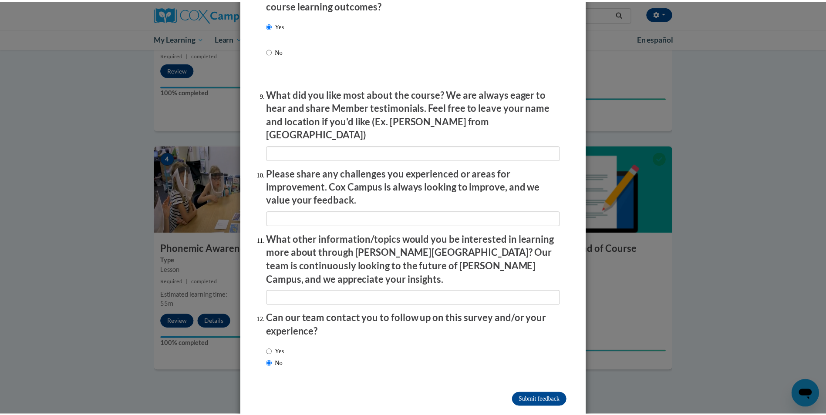
scroll to position [0, 0]
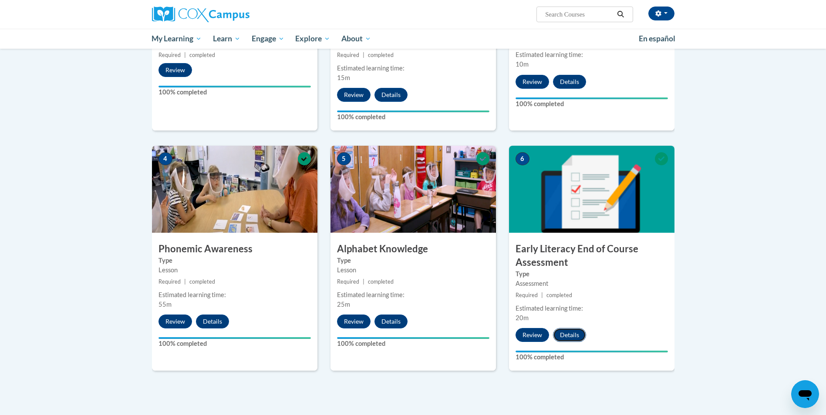
click at [563, 335] on button "Details" at bounding box center [569, 335] width 33 height 14
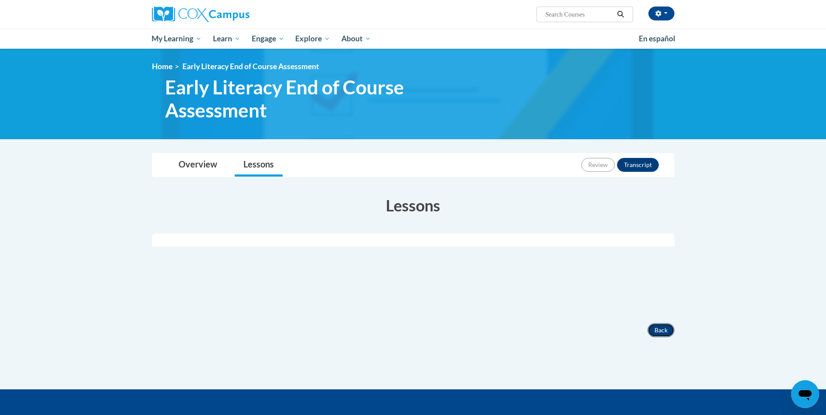
click at [657, 328] on button "Back" at bounding box center [660, 330] width 27 height 14
